Goal: Information Seeking & Learning: Learn about a topic

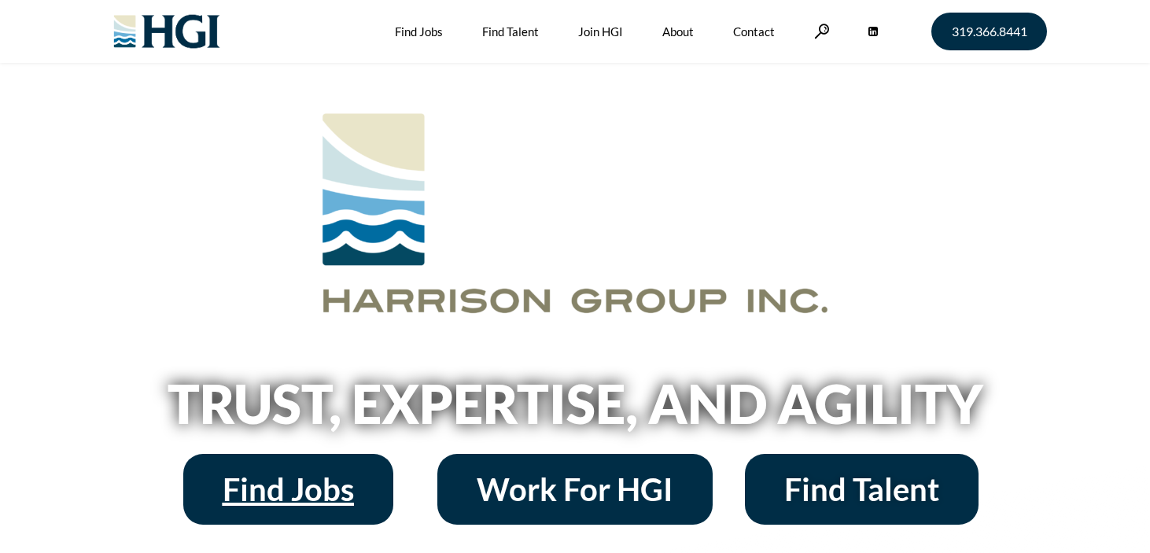
click at [330, 474] on span "Find Jobs" at bounding box center [288, 489] width 131 height 31
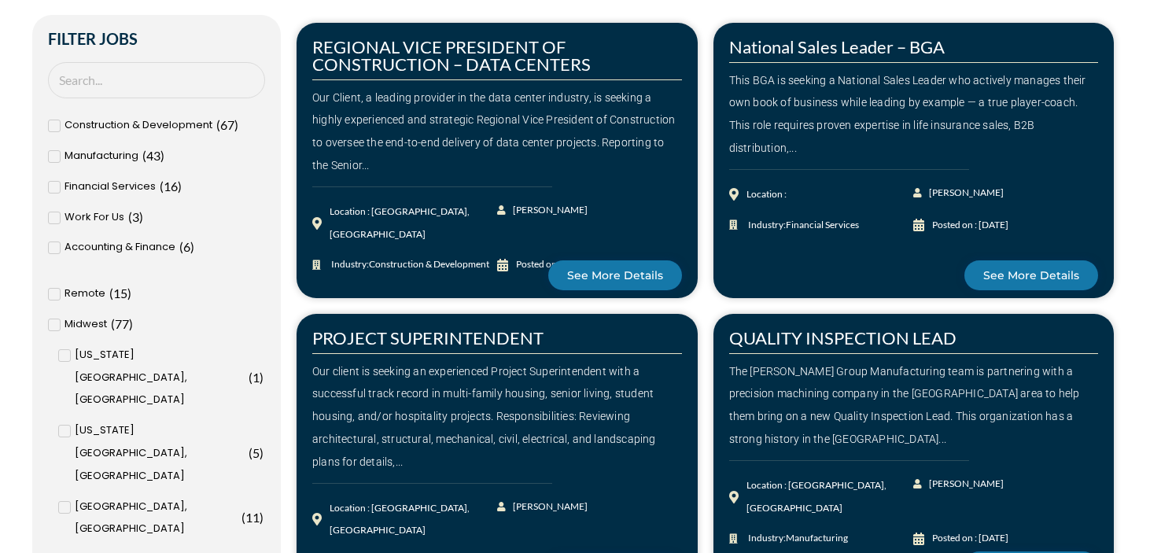
scroll to position [424, 0]
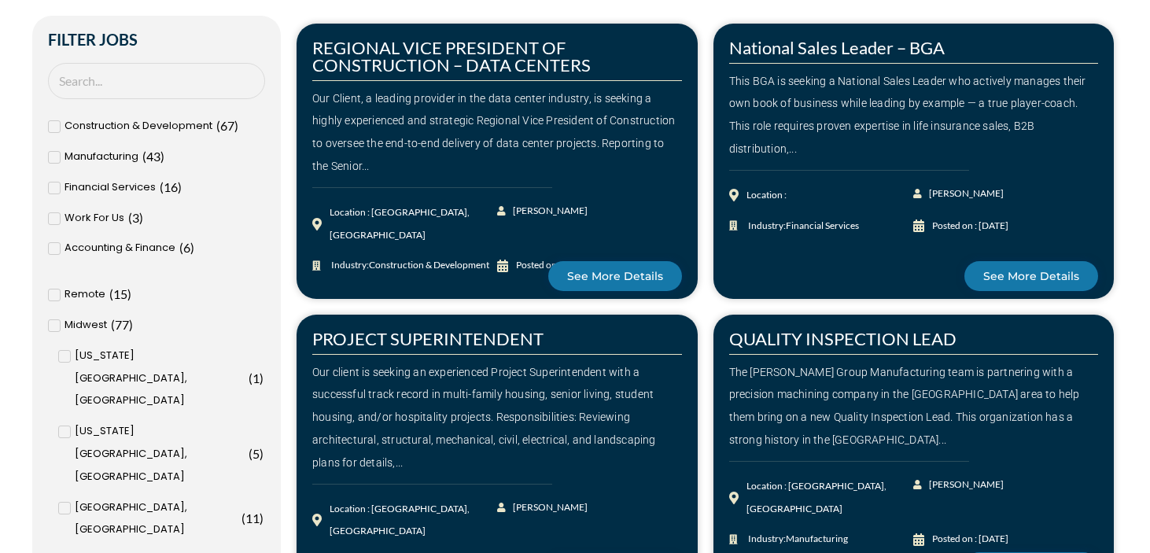
click at [58, 293] on span at bounding box center [54, 295] width 13 height 13
click at [0, 0] on input "Remote ( 15 )" at bounding box center [0, 0] width 0 height 0
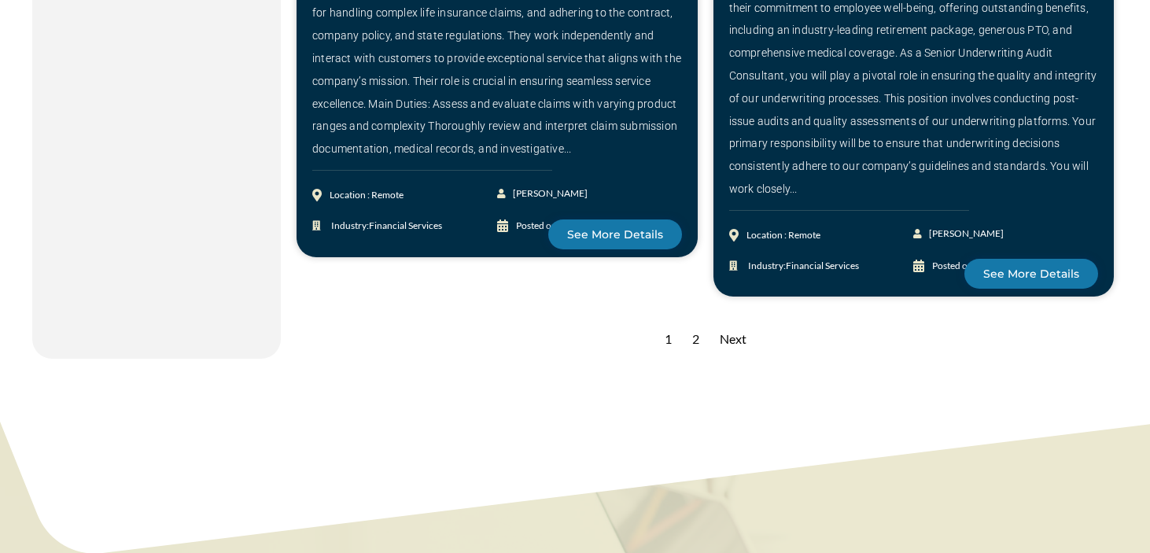
scroll to position [2195, 0]
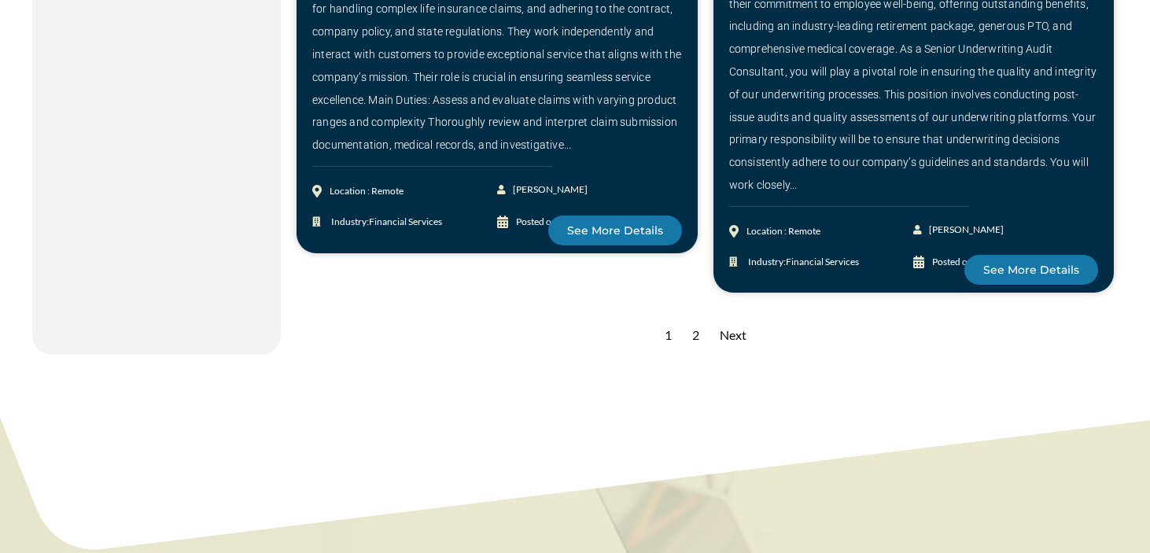
click at [697, 334] on div "2" at bounding box center [695, 335] width 23 height 39
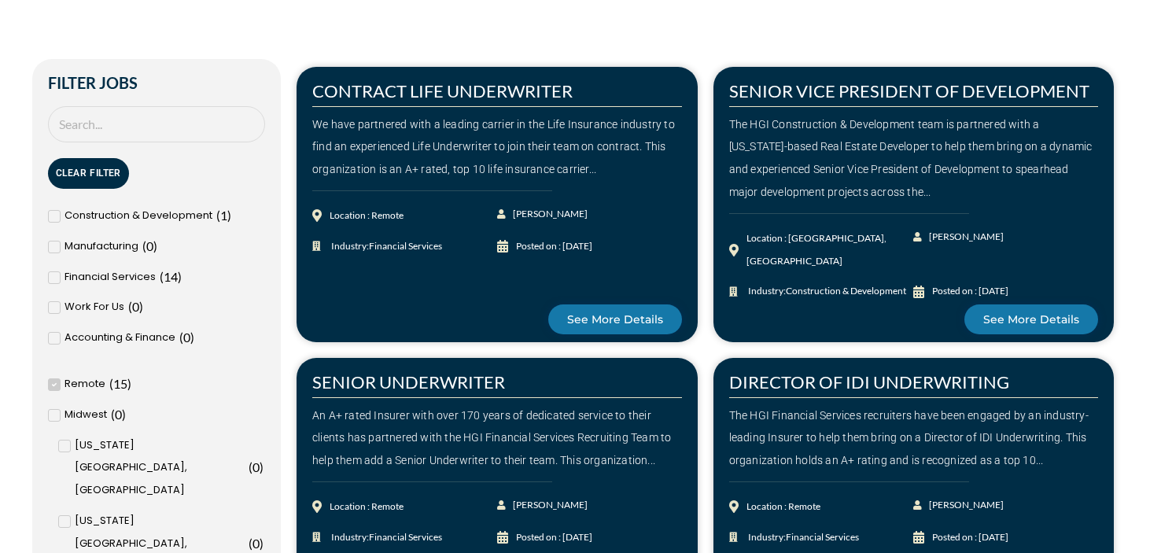
scroll to position [377, 0]
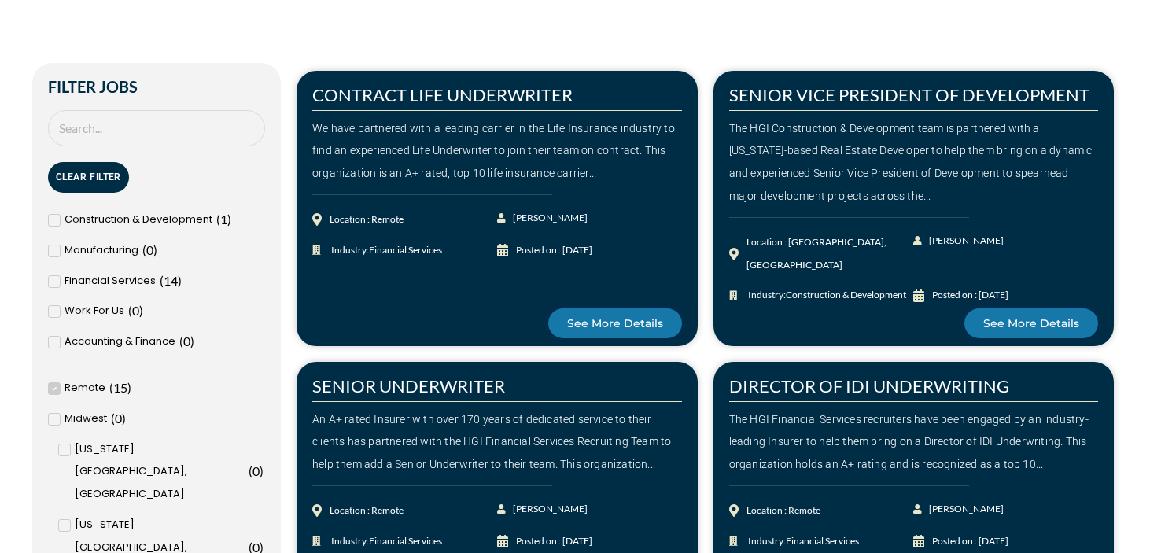
click at [55, 389] on icon at bounding box center [55, 388] width 6 height 9
click at [0, 0] on input "Remote ( 15 )" at bounding box center [0, 0] width 0 height 0
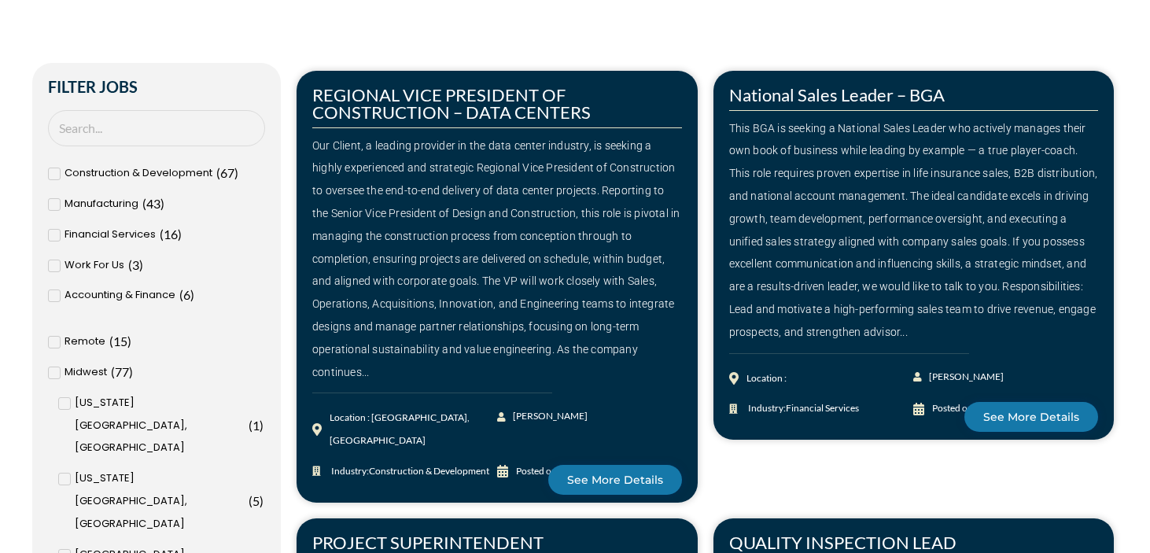
click at [57, 264] on span at bounding box center [54, 266] width 13 height 13
click at [0, 0] on input "Work For Us ( 3 )" at bounding box center [0, 0] width 0 height 0
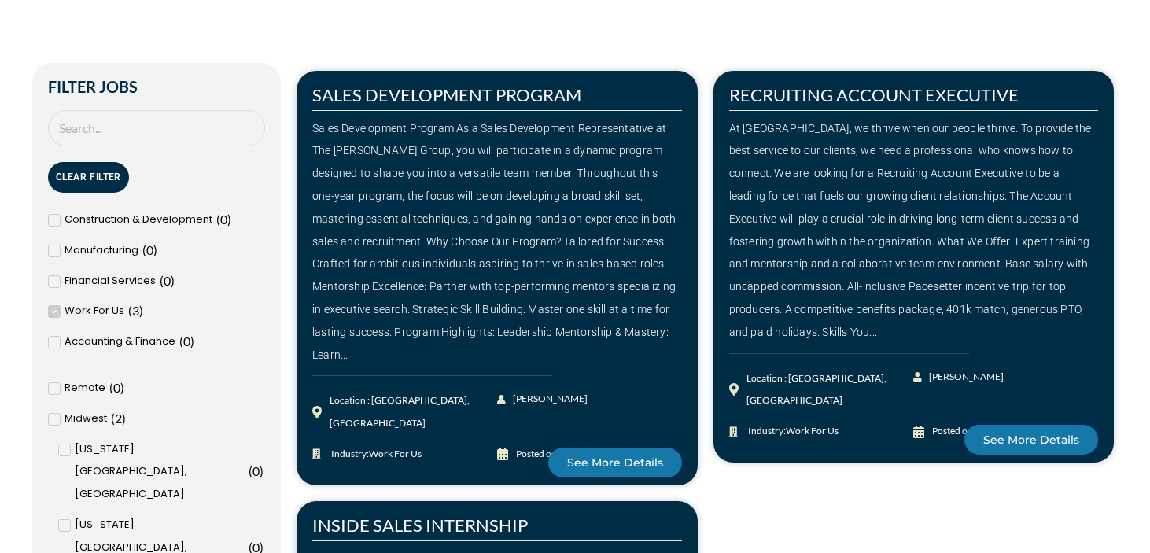
click at [52, 311] on icon at bounding box center [55, 311] width 6 height 9
click at [0, 0] on input "Work For Us ( 3 )" at bounding box center [0, 0] width 0 height 0
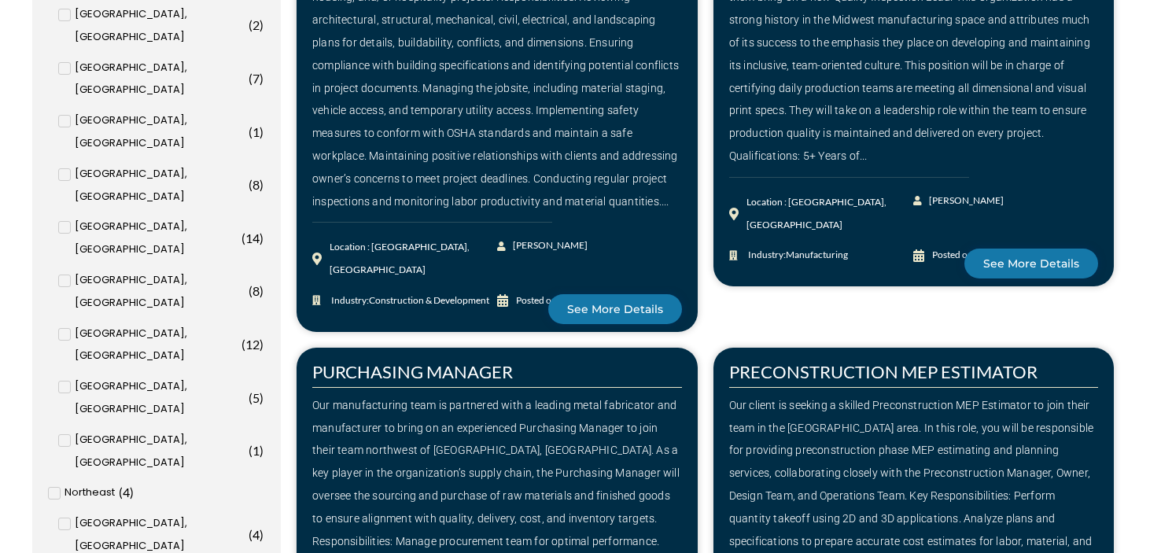
scroll to position [998, 0]
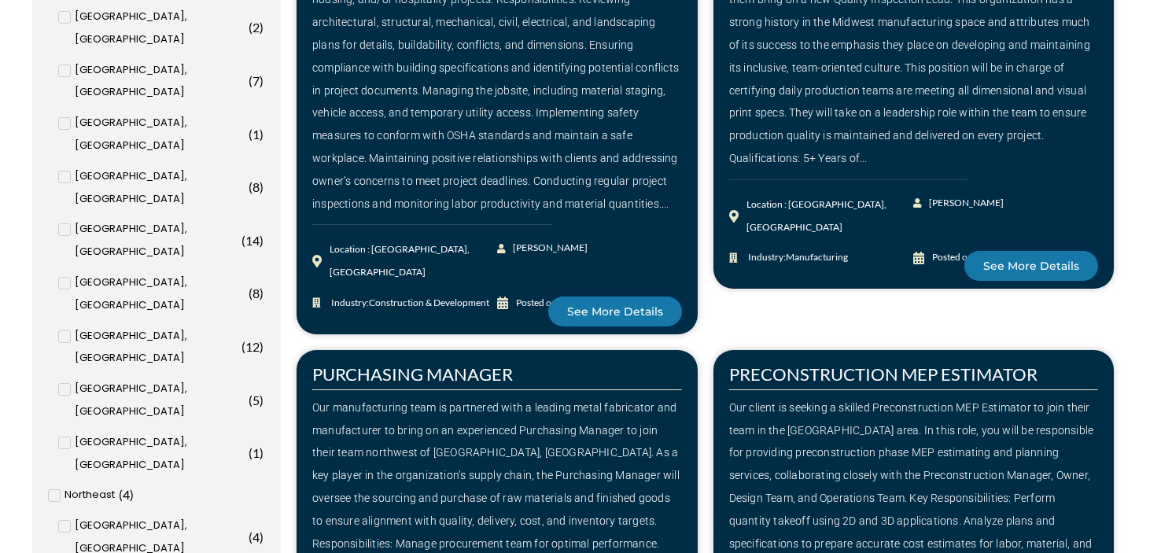
click at [0, 0] on input "Washington, DC ( 6 )" at bounding box center [0, 0] width 0 height 0
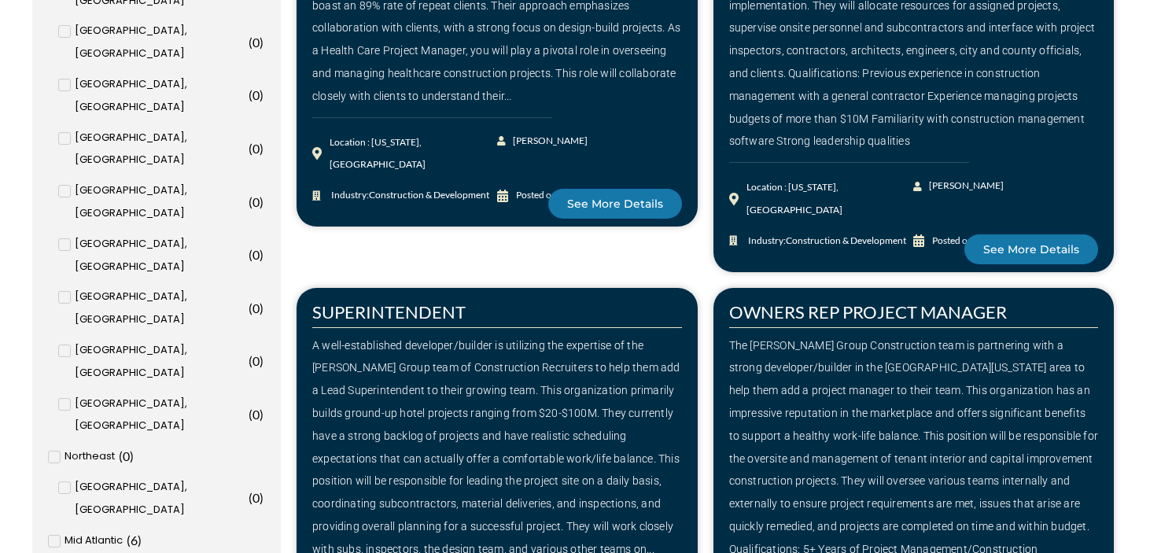
scroll to position [1052, 0]
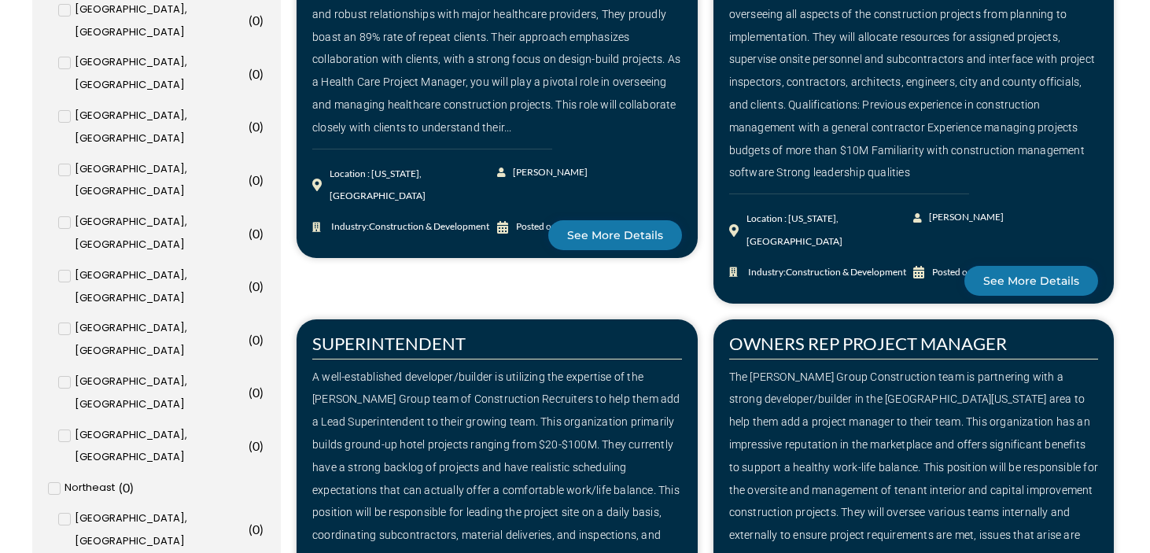
click at [0, 0] on input "Washington, DC ( 6 )" at bounding box center [0, 0] width 0 height 0
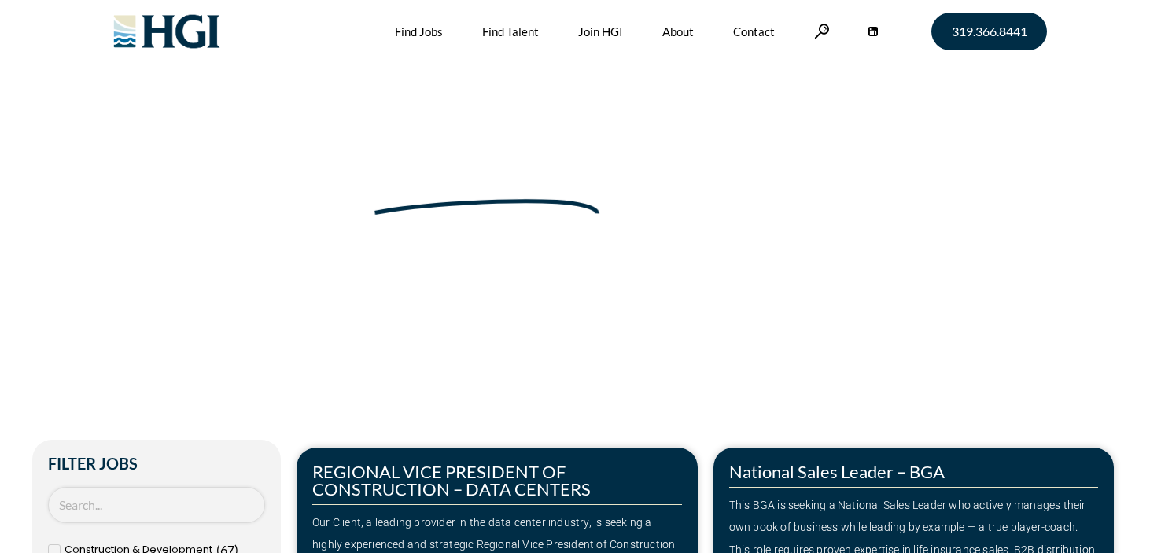
click at [112, 501] on input "Search Job" at bounding box center [156, 505] width 217 height 37
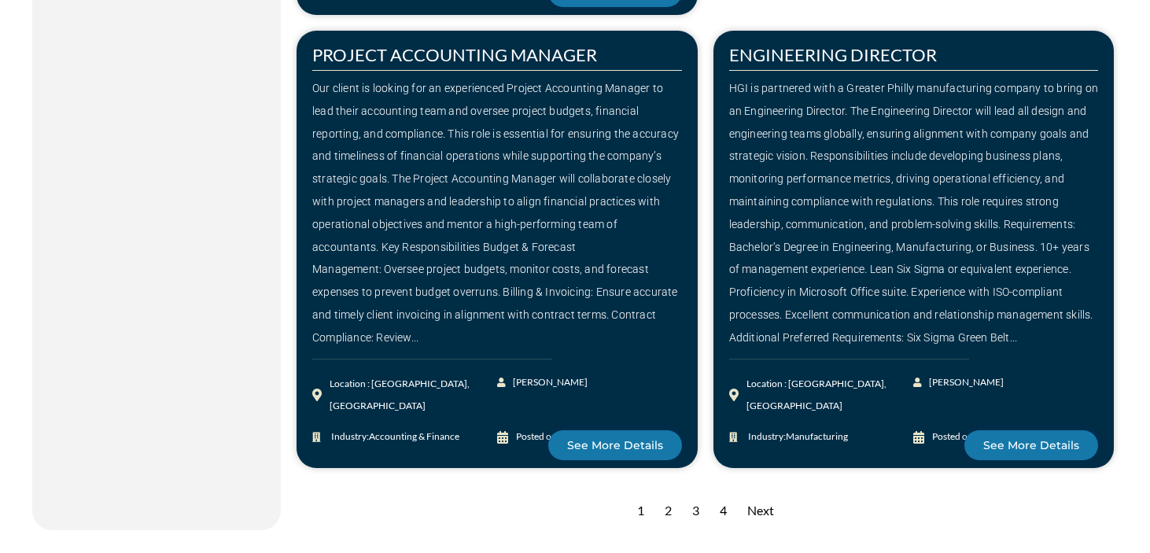
scroll to position [2185, 0]
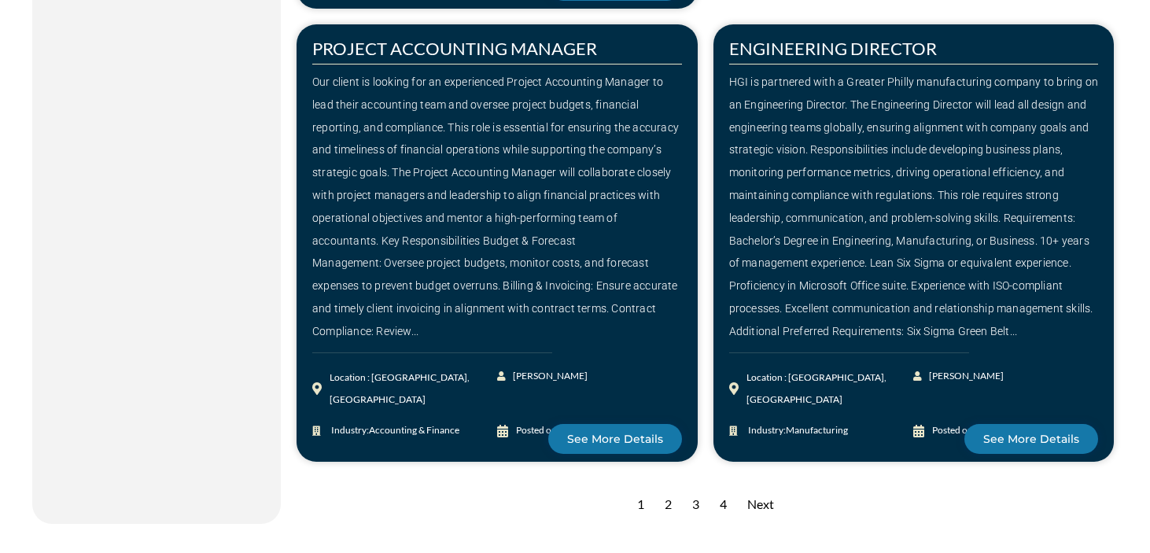
type input "office"
click at [669, 485] on div "2" at bounding box center [668, 504] width 23 height 39
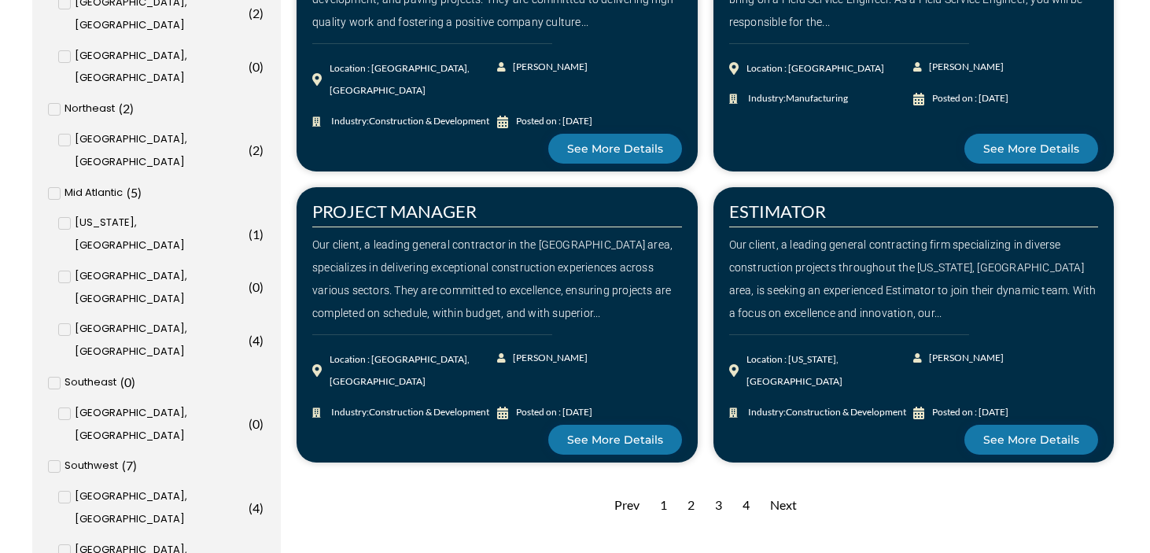
scroll to position [1432, 0]
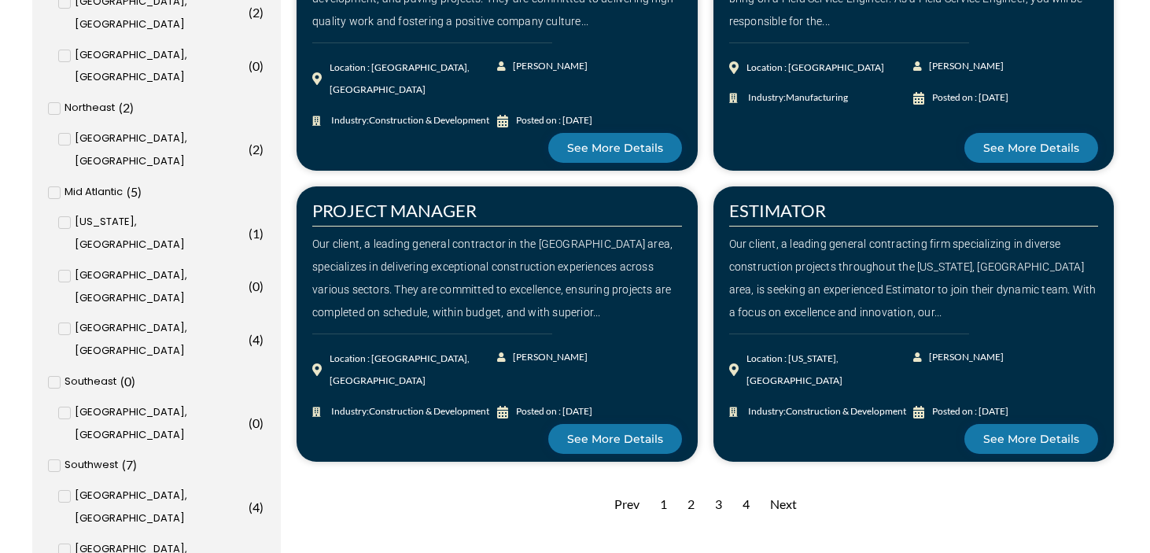
click at [781, 498] on div "Next" at bounding box center [783, 504] width 42 height 39
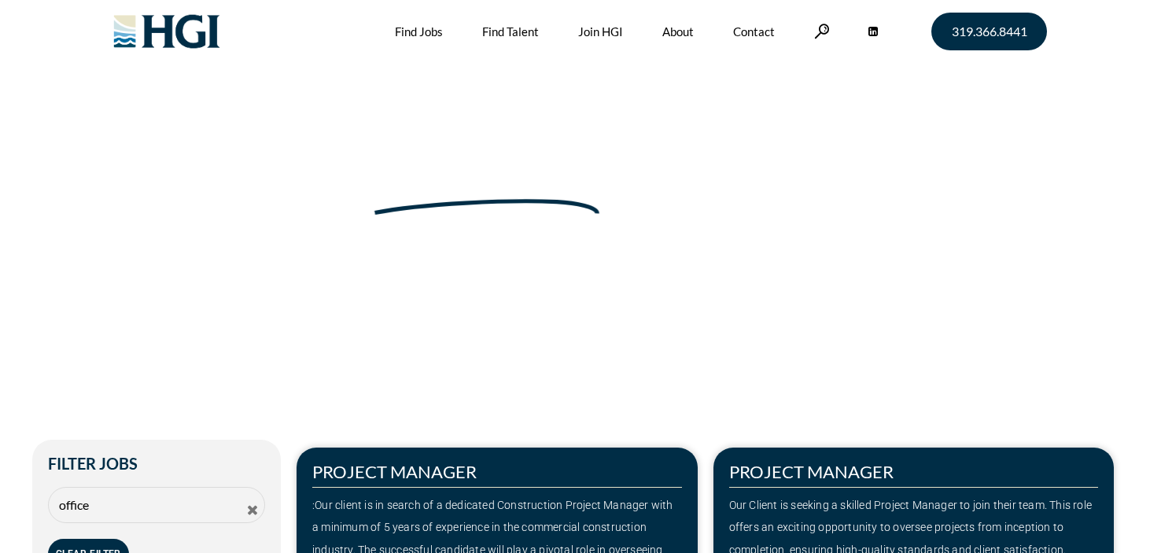
click at [256, 515] on icon at bounding box center [252, 510] width 14 height 14
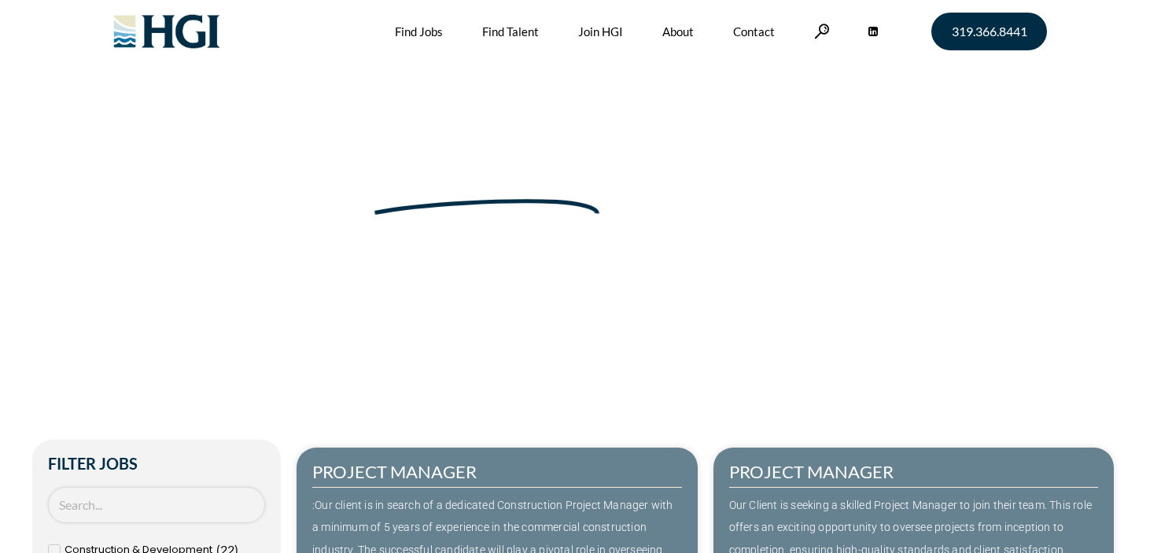
click at [220, 501] on input "Search Job" at bounding box center [156, 505] width 217 height 37
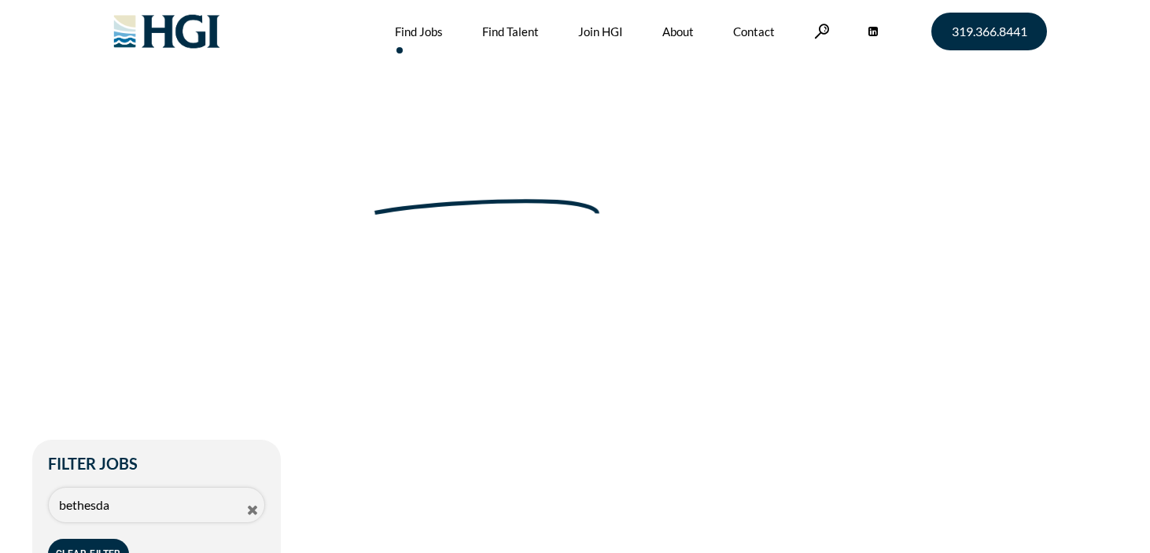
type input "bethesda"
click at [441, 31] on li "Find Jobs" at bounding box center [438, 31] width 87 height 63
click at [425, 31] on link "Find Jobs" at bounding box center [419, 31] width 48 height 63
